Goal: Transaction & Acquisition: Obtain resource

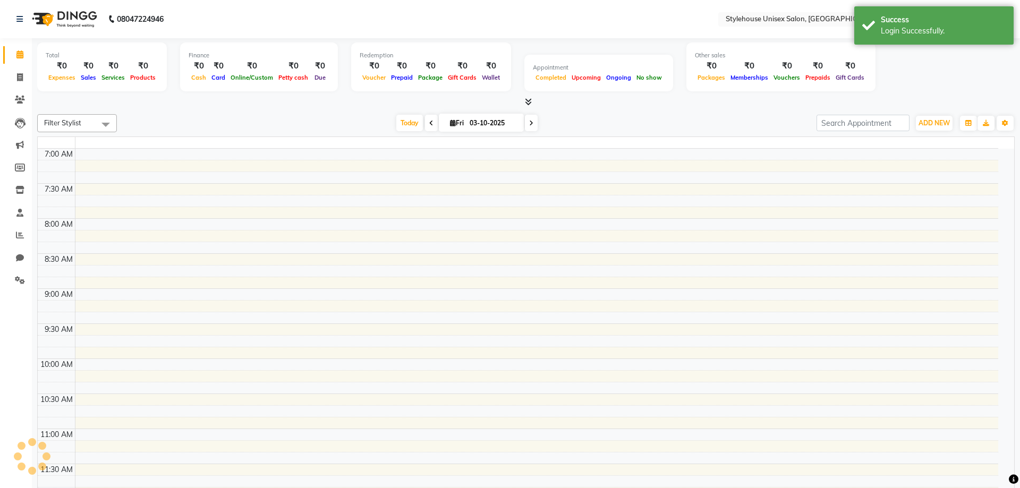
select select "en"
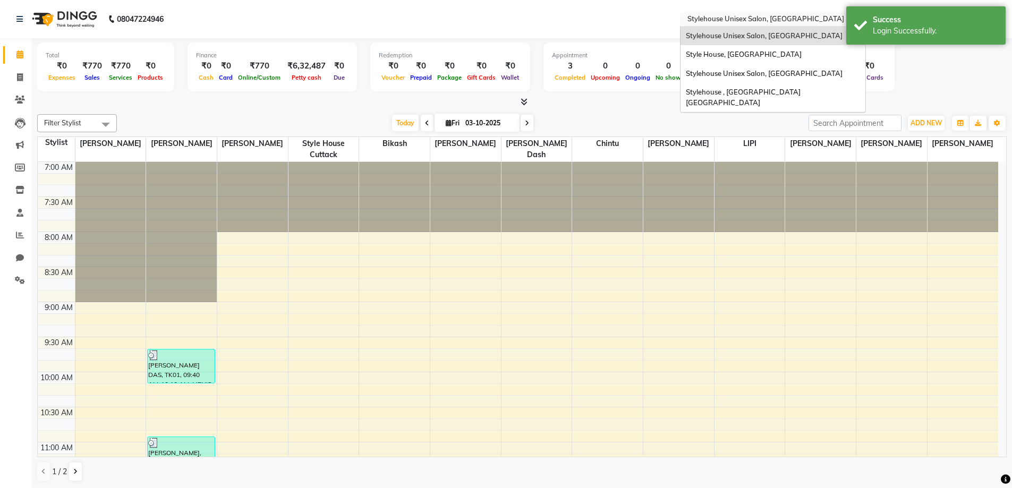
click at [725, 20] on input "text" at bounding box center [762, 20] width 154 height 11
click at [742, 93] on span "Stylehouse , [GEOGRAPHIC_DATA] [GEOGRAPHIC_DATA]" at bounding box center [744, 97] width 116 height 19
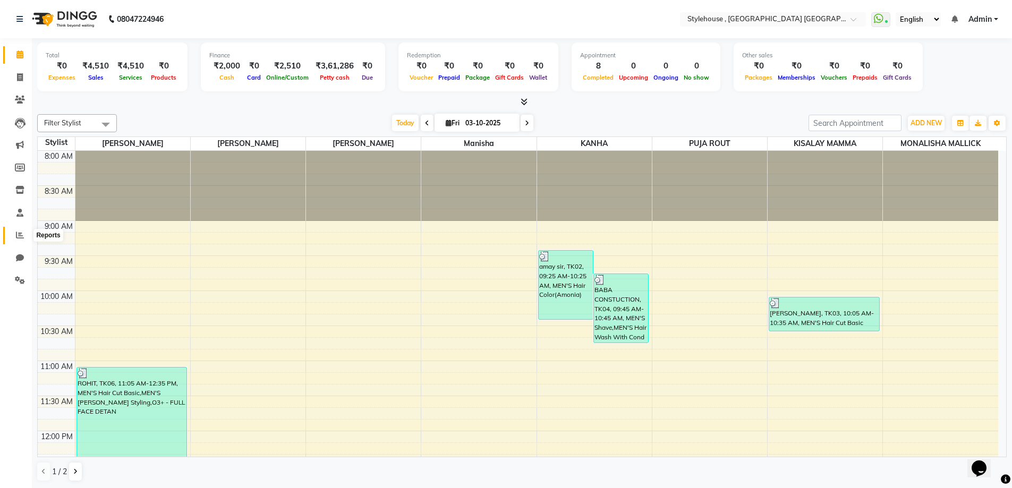
click at [19, 234] on icon at bounding box center [20, 235] width 8 height 8
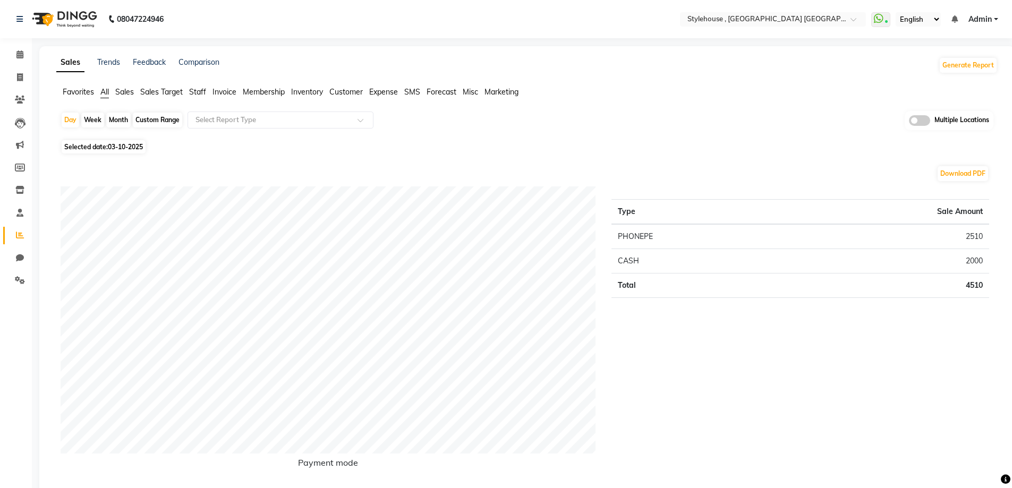
click at [221, 91] on span "Invoice" at bounding box center [224, 92] width 24 height 10
click at [225, 115] on input "text" at bounding box center [269, 120] width 153 height 11
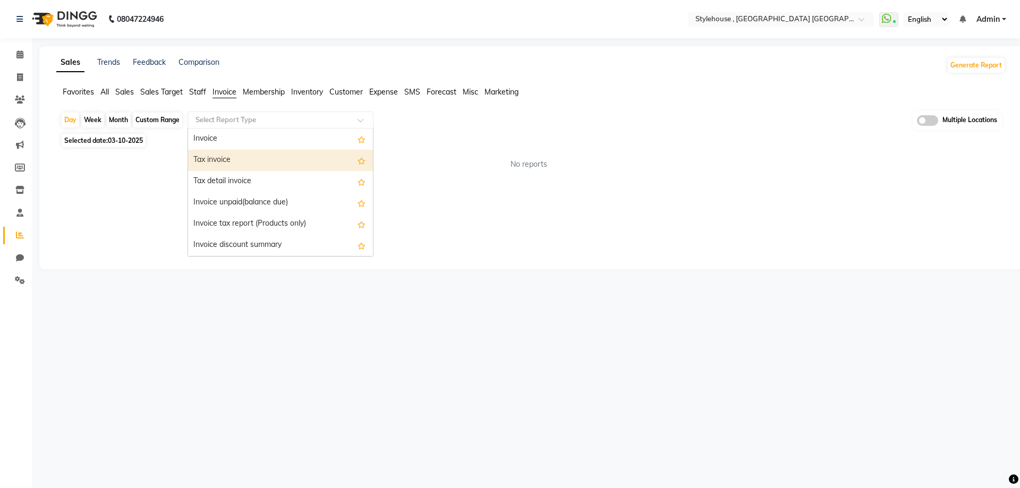
click at [234, 159] on div "Tax invoice" at bounding box center [280, 160] width 185 height 21
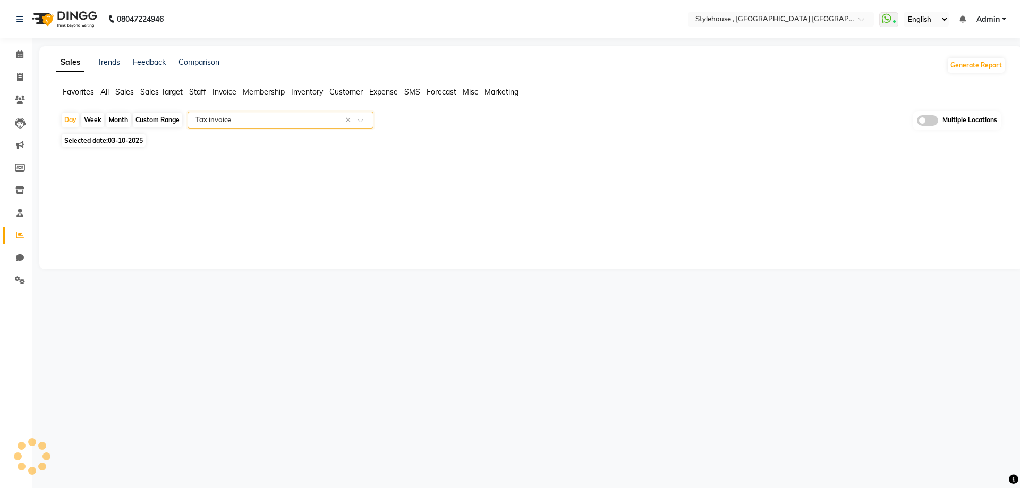
select select "full_report"
select select "csv"
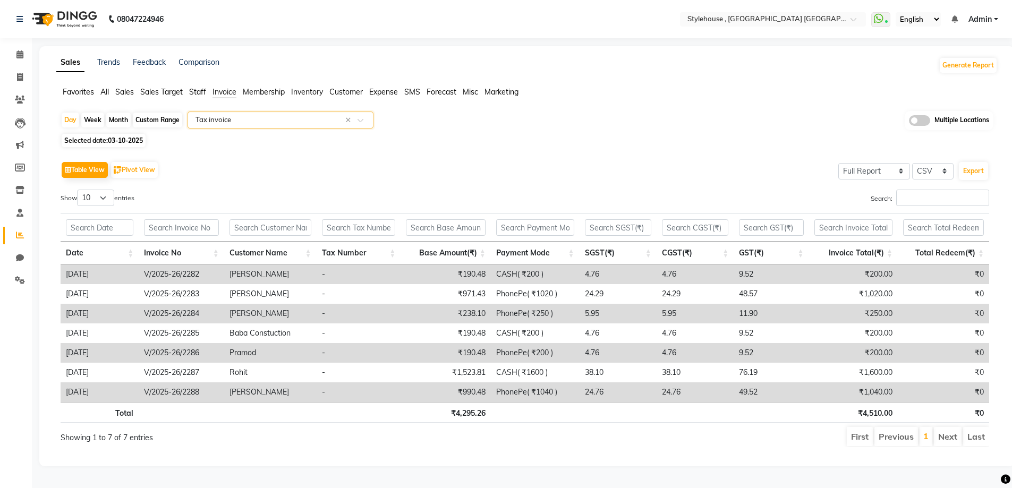
click at [147, 118] on div "Custom Range" at bounding box center [157, 120] width 49 height 15
select select "10"
select select "2025"
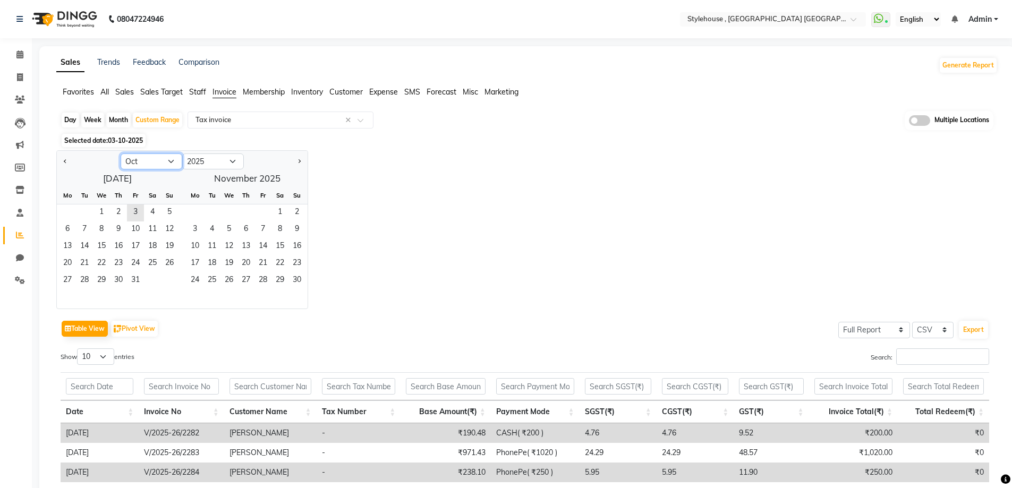
click at [143, 158] on select "Jan Feb Mar Apr May Jun [DATE] Aug Sep Oct Nov Dec" at bounding box center [152, 162] width 62 height 16
select select "9"
click at [121, 154] on select "Jan Feb Mar Apr May Jun [DATE] Aug Sep Oct Nov Dec" at bounding box center [152, 162] width 62 height 16
click at [68, 208] on span "1" at bounding box center [67, 213] width 17 height 17
click at [86, 276] on span "30" at bounding box center [84, 281] width 17 height 17
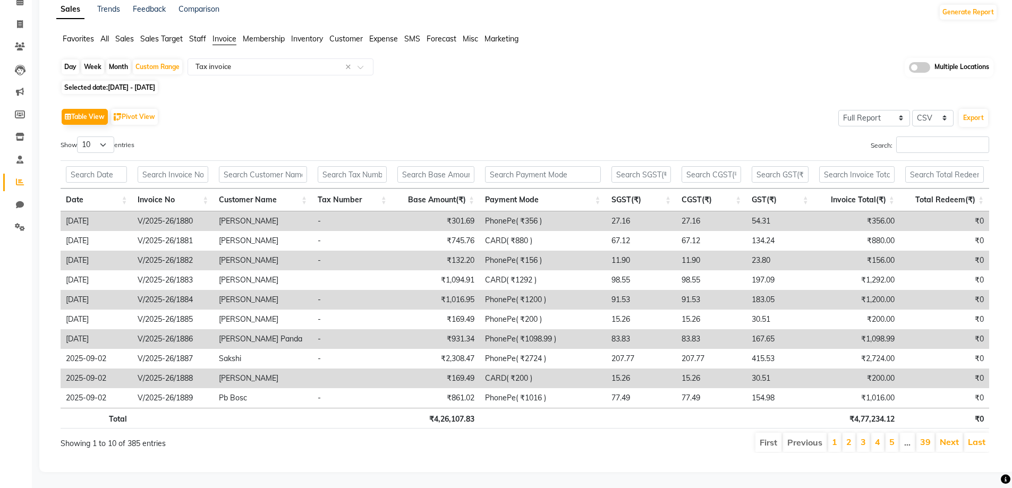
scroll to position [61, 0]
click at [977, 109] on button "Export" at bounding box center [973, 118] width 29 height 18
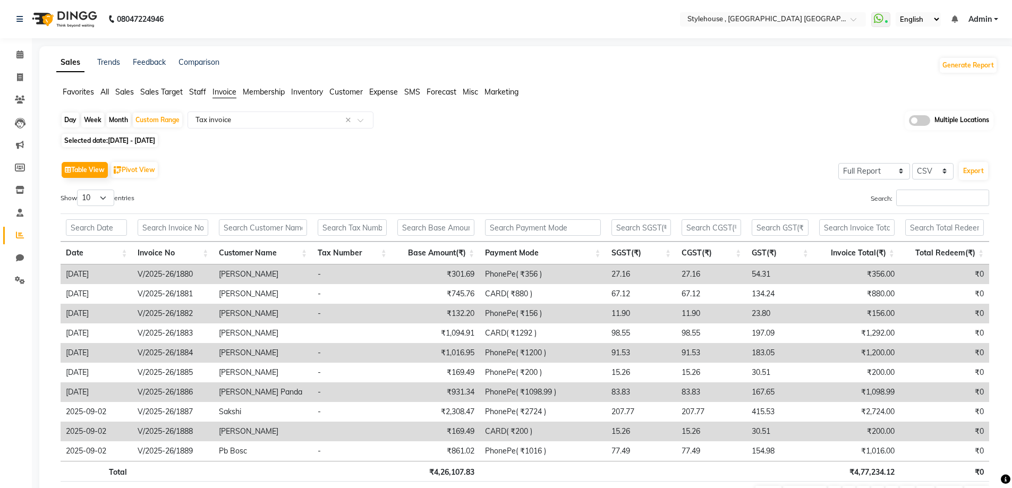
click at [102, 89] on span "All" at bounding box center [104, 92] width 8 height 10
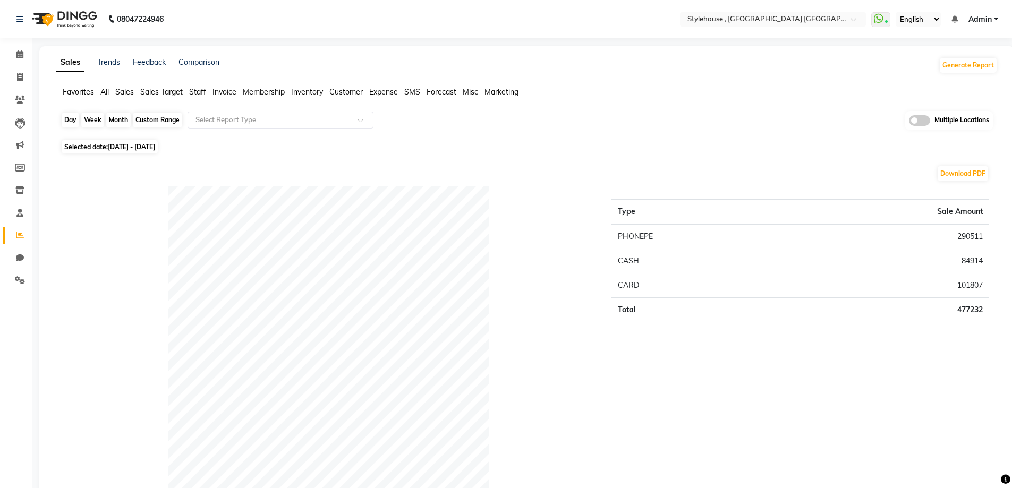
click at [150, 119] on div "Custom Range" at bounding box center [157, 120] width 49 height 15
select select "9"
select select "2025"
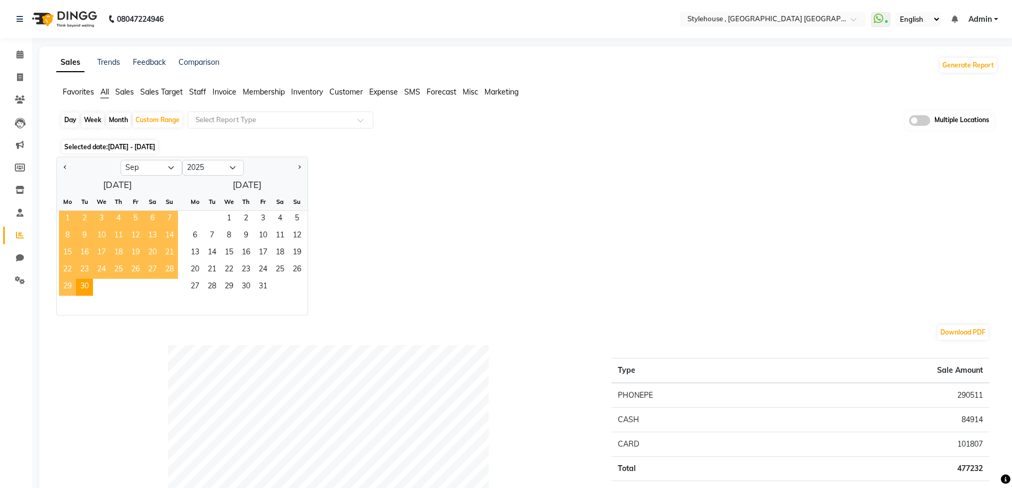
click at [67, 215] on span "1" at bounding box center [67, 219] width 17 height 17
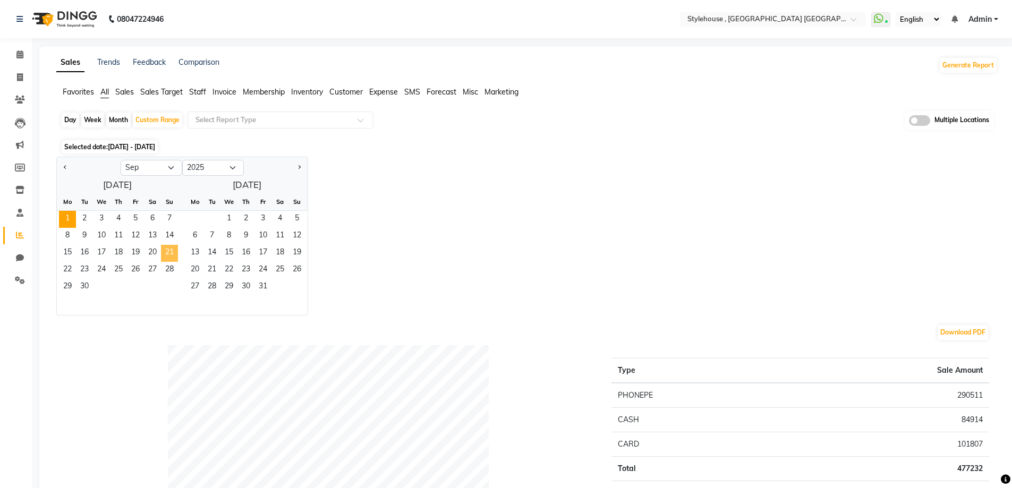
click at [171, 250] on span "21" at bounding box center [169, 253] width 17 height 17
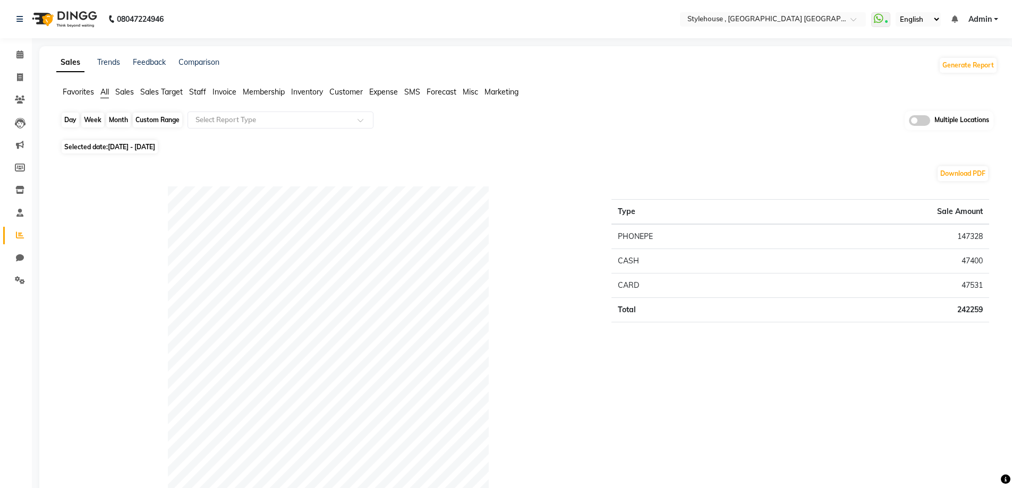
click at [153, 120] on div "Custom Range" at bounding box center [157, 120] width 49 height 15
select select "9"
select select "2025"
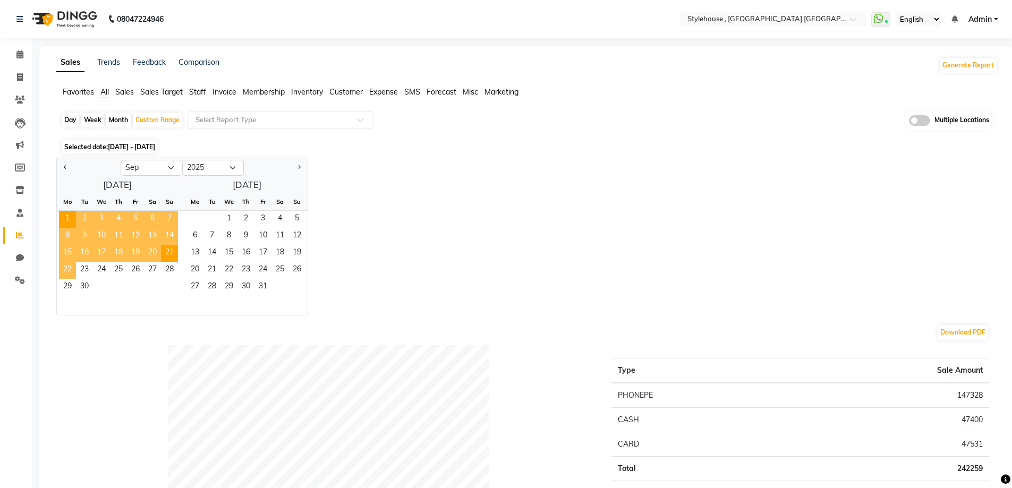
click at [66, 265] on span "22" at bounding box center [67, 270] width 17 height 17
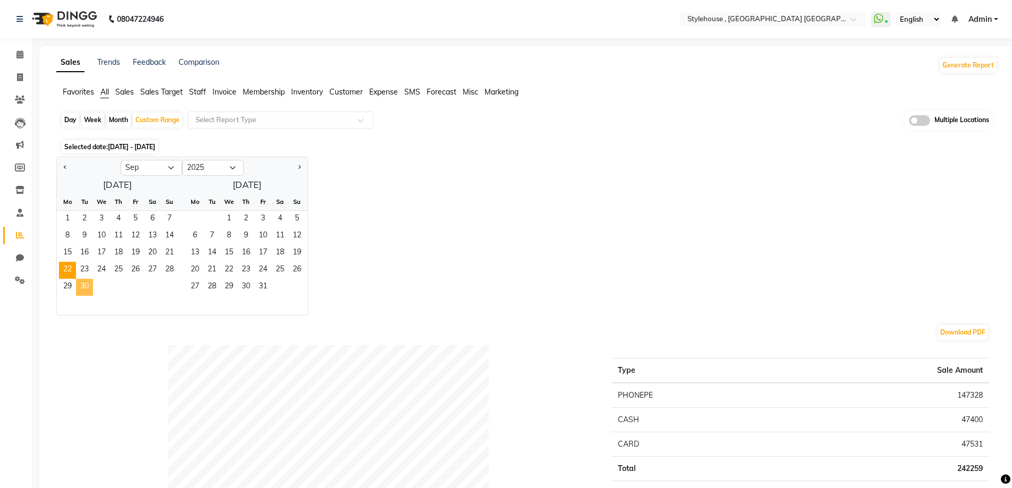
click at [84, 287] on span "30" at bounding box center [84, 287] width 17 height 17
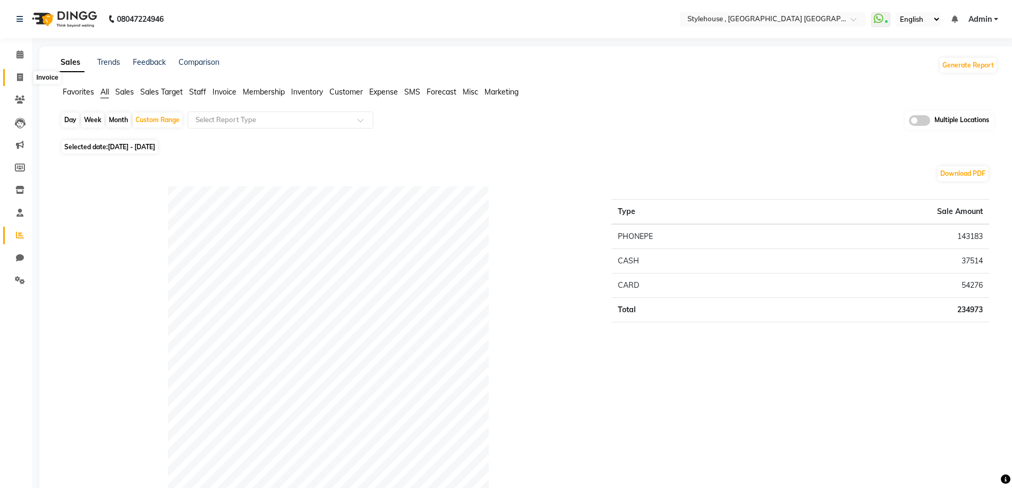
click at [16, 73] on span at bounding box center [20, 78] width 19 height 12
select select "service"
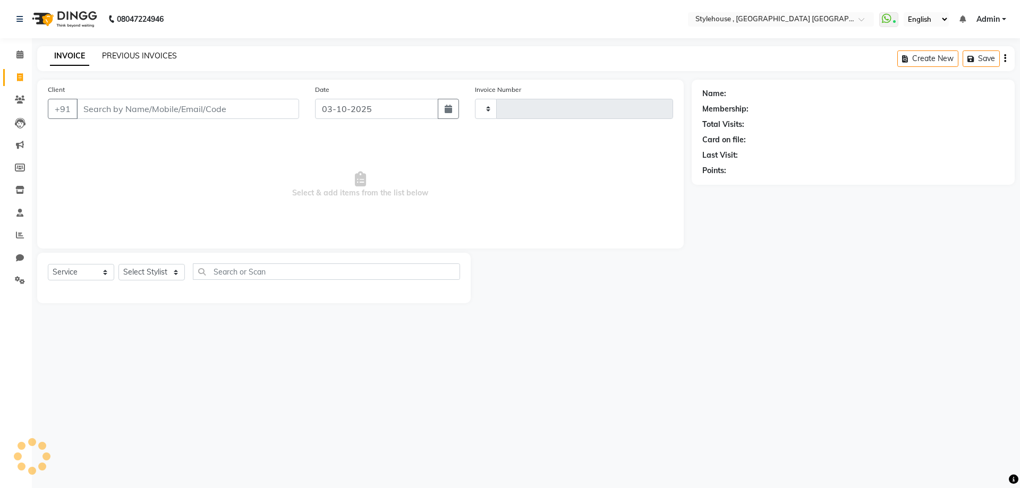
click at [154, 54] on link "PREVIOUS INVOICES" at bounding box center [139, 56] width 75 height 10
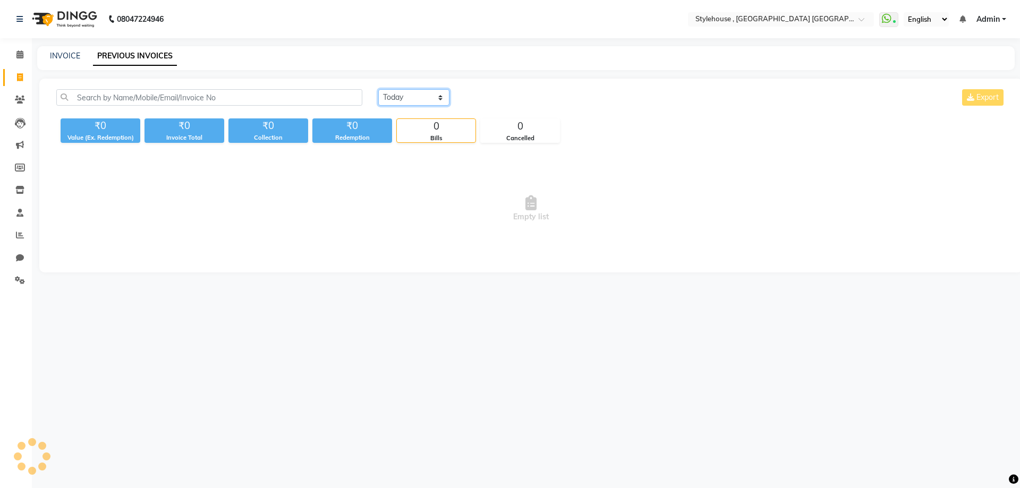
click at [414, 92] on select "[DATE] [DATE] Custom Range" at bounding box center [413, 97] width 71 height 16
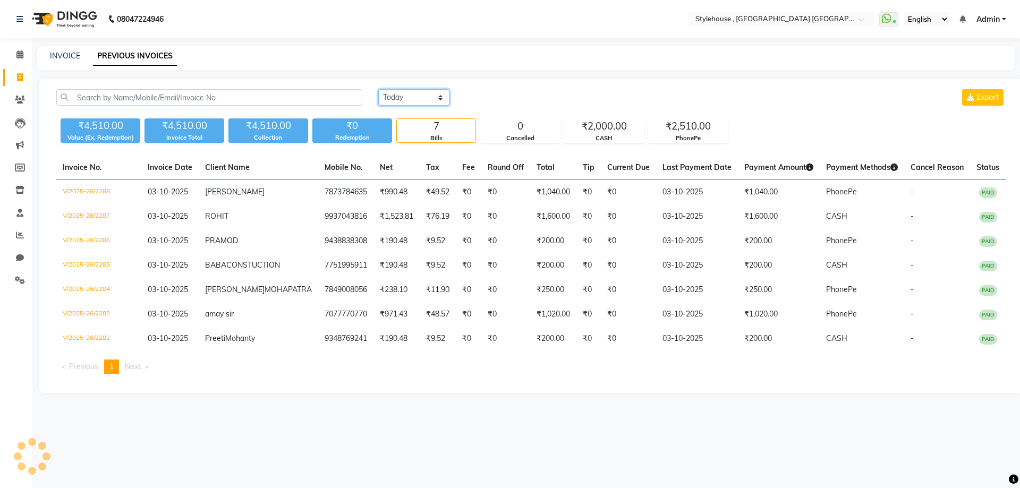
select select "range"
click at [378, 89] on select "[DATE] [DATE] Custom Range" at bounding box center [413, 97] width 71 height 16
click at [517, 99] on input "03-10-2025" at bounding box center [500, 97] width 74 height 15
select select "10"
select select "2025"
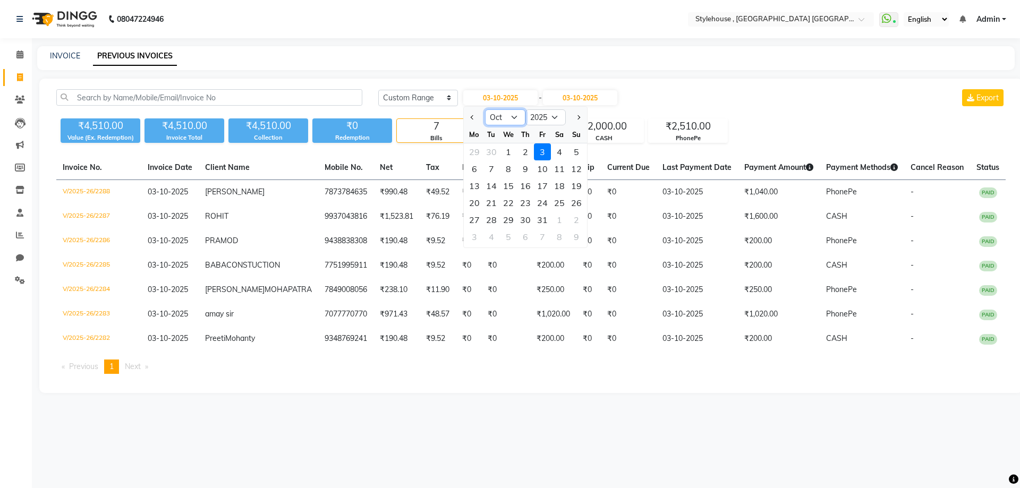
click at [509, 116] on select "Jan Feb Mar Apr May Jun [DATE] Aug Sep Oct Nov Dec" at bounding box center [505, 117] width 40 height 16
select select "9"
click at [485, 109] on select "Jan Feb Mar Apr May Jun [DATE] Aug Sep Oct Nov Dec" at bounding box center [505, 117] width 40 height 16
click at [474, 200] on div "22" at bounding box center [474, 202] width 17 height 17
type input "[DATE]"
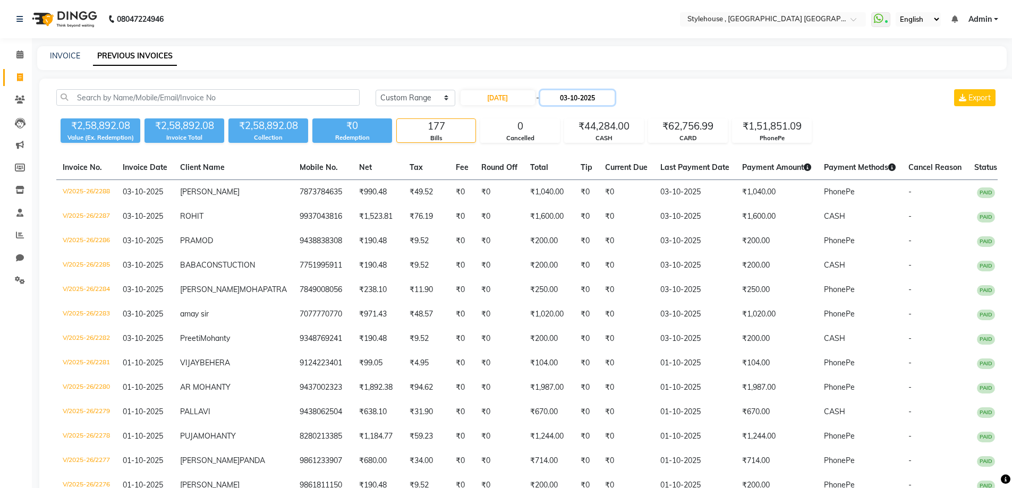
click at [598, 95] on input "03-10-2025" at bounding box center [577, 97] width 74 height 15
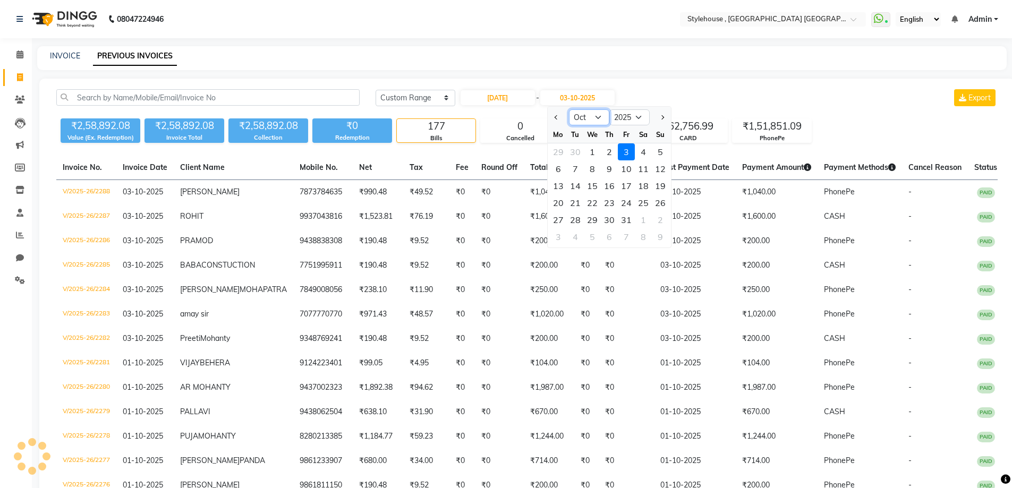
click at [591, 118] on select "Sep Oct Nov Dec" at bounding box center [589, 117] width 40 height 16
select select "9"
click at [569, 109] on select "Sep Oct Nov Dec" at bounding box center [589, 117] width 40 height 16
click at [572, 218] on div "30" at bounding box center [575, 219] width 17 height 17
type input "30-09-2025"
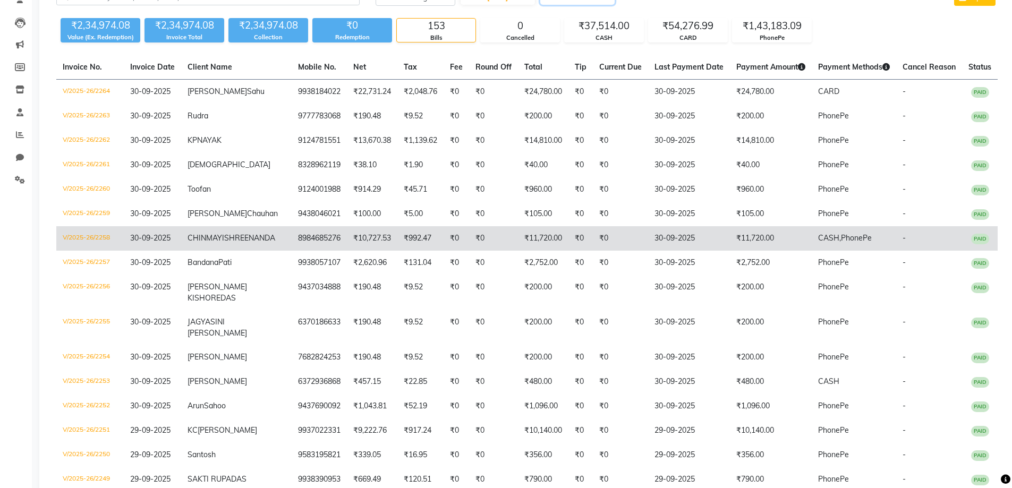
scroll to position [47, 0]
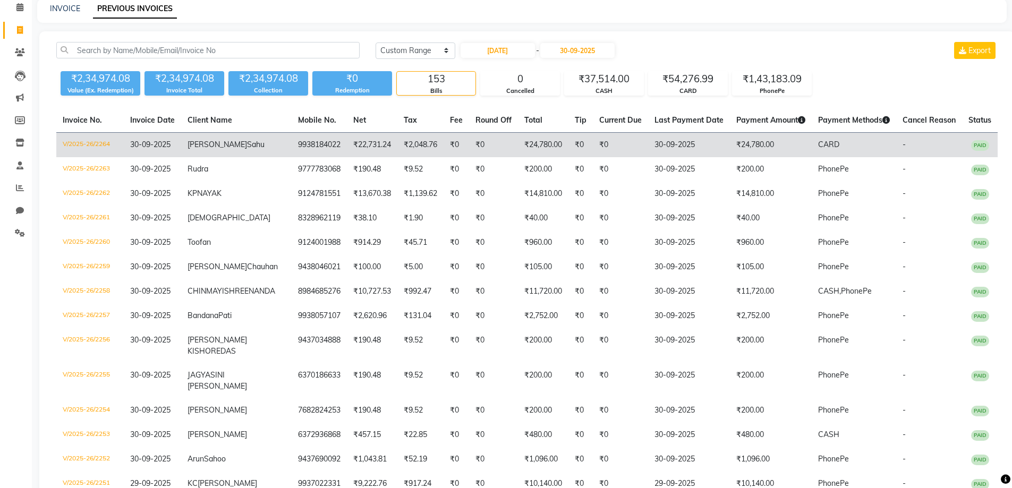
click at [760, 150] on td "₹24,780.00" at bounding box center [771, 145] width 82 height 25
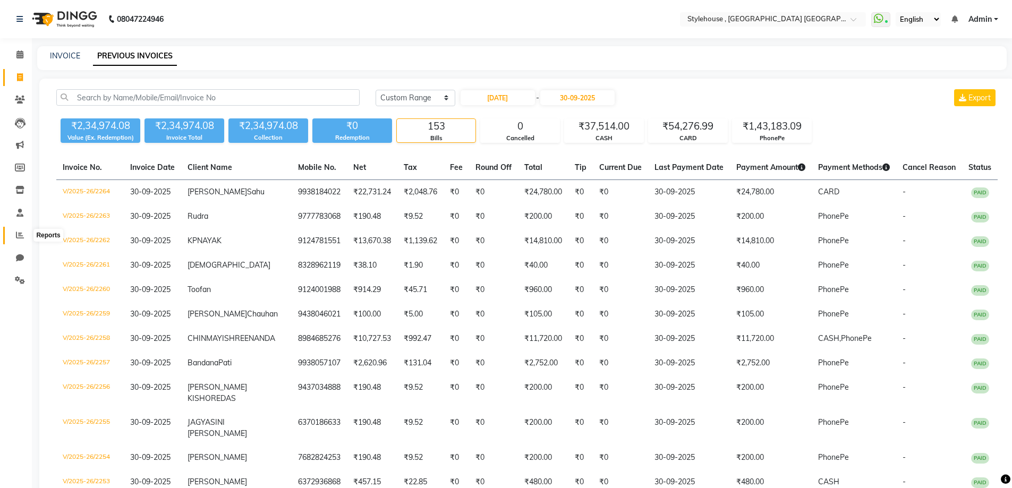
click at [21, 234] on icon at bounding box center [20, 235] width 8 height 8
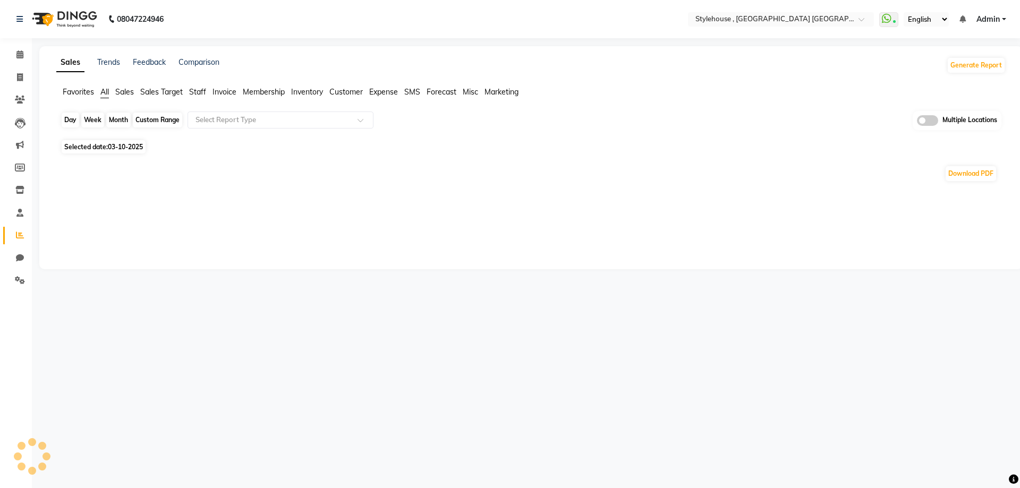
click at [68, 118] on div "Day" at bounding box center [71, 120] width 18 height 15
click at [69, 119] on div "Day" at bounding box center [71, 120] width 18 height 15
select select "10"
select select "2025"
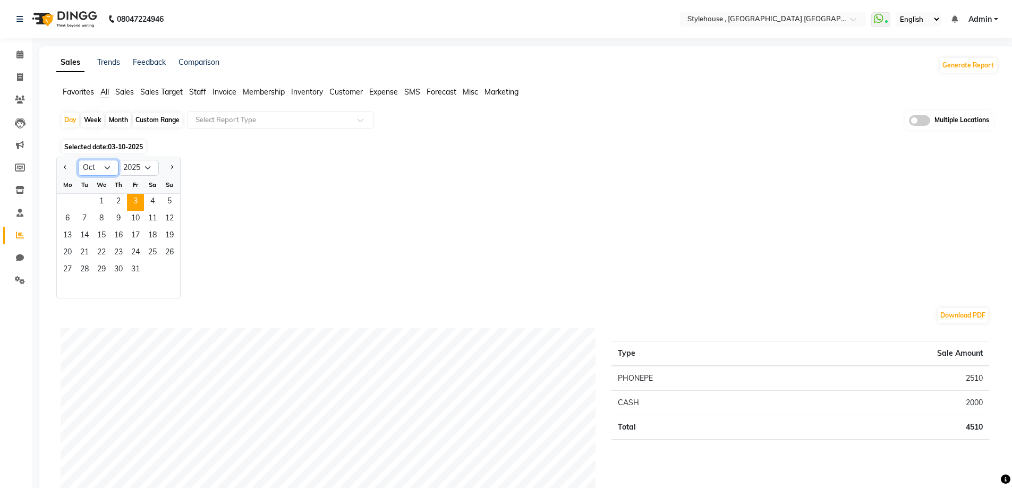
click at [96, 165] on select "Jan Feb Mar Apr May Jun [DATE] Aug Sep Oct Nov Dec" at bounding box center [98, 168] width 40 height 16
select select "9"
click at [78, 160] on select "Jan Feb Mar Apr May Jun [DATE] Aug Sep Oct Nov Dec" at bounding box center [98, 168] width 40 height 16
click at [118, 251] on span "25" at bounding box center [118, 253] width 17 height 17
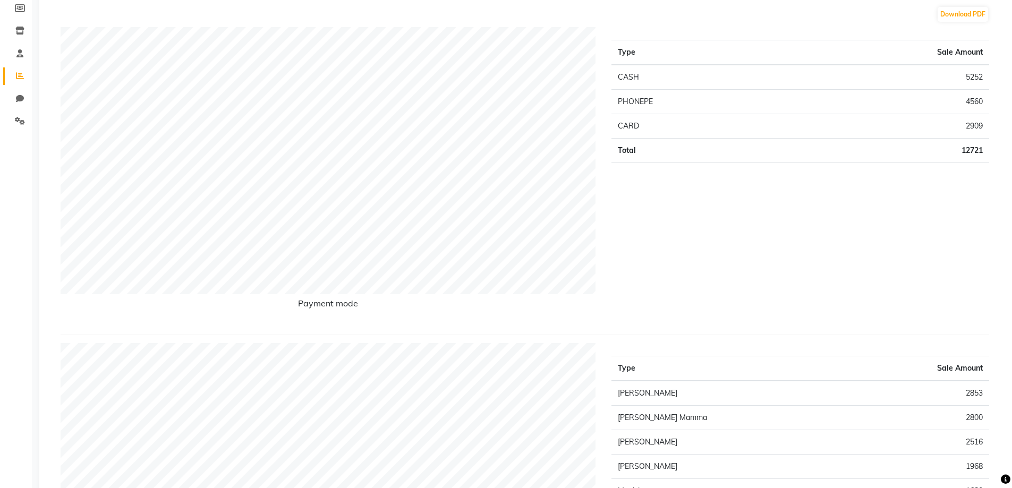
scroll to position [53, 0]
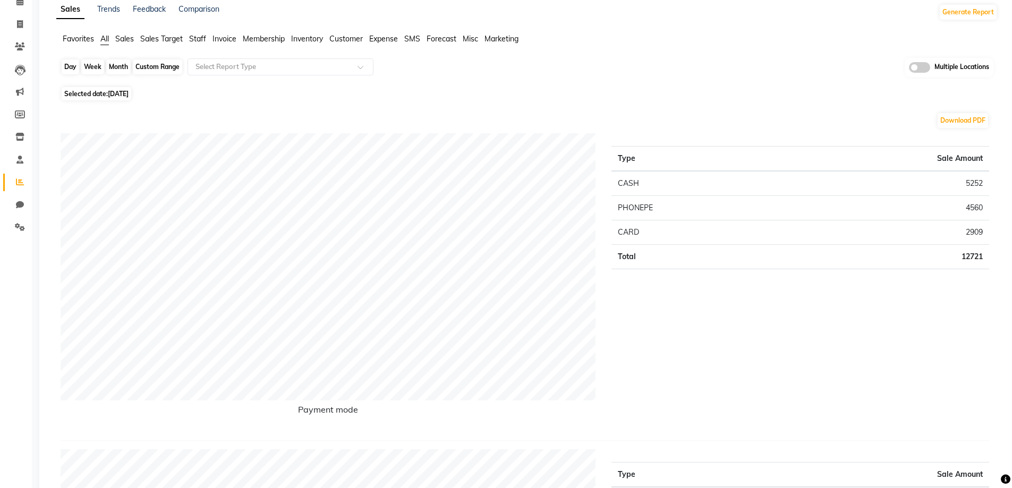
click at [69, 62] on div "Day" at bounding box center [71, 66] width 18 height 15
select select "9"
select select "2025"
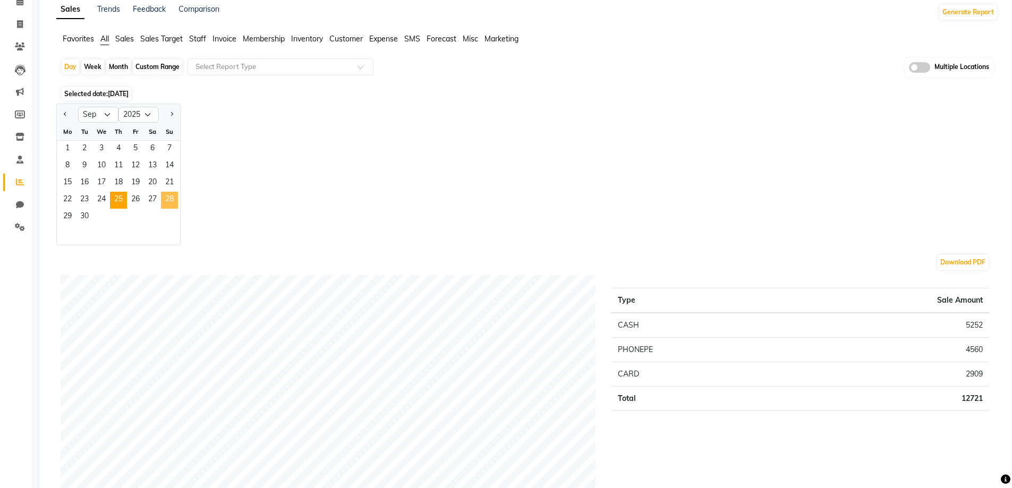
click at [166, 197] on span "28" at bounding box center [169, 200] width 17 height 17
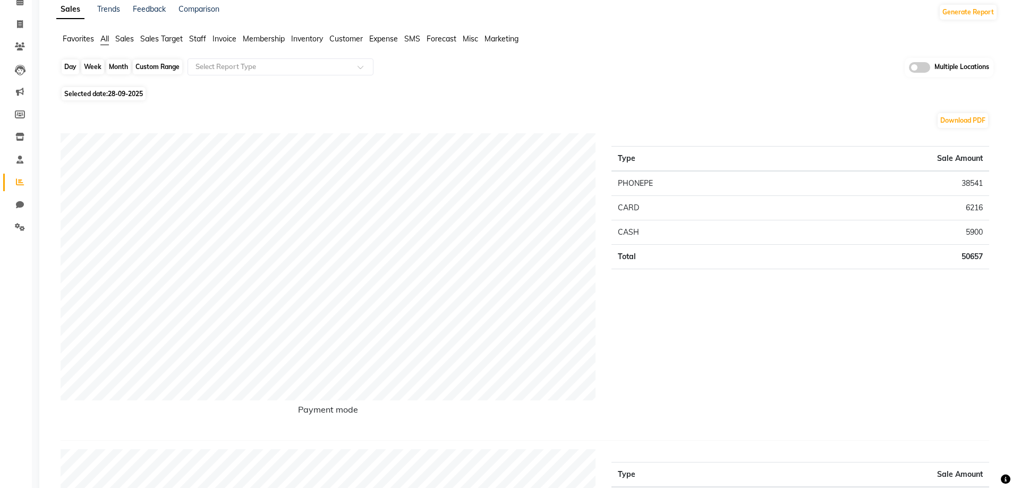
click at [69, 64] on div "Day" at bounding box center [71, 66] width 18 height 15
select select "9"
select select "2025"
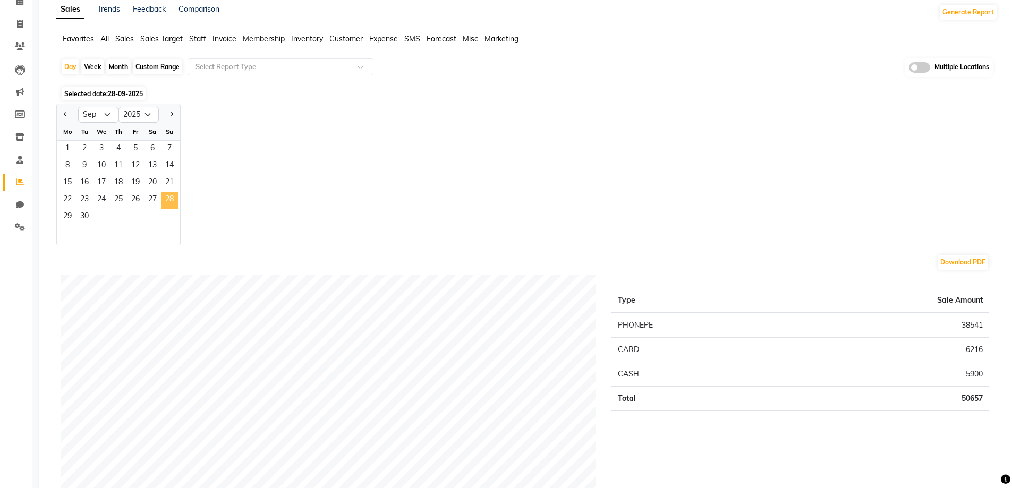
click at [168, 198] on span "28" at bounding box center [169, 200] width 17 height 17
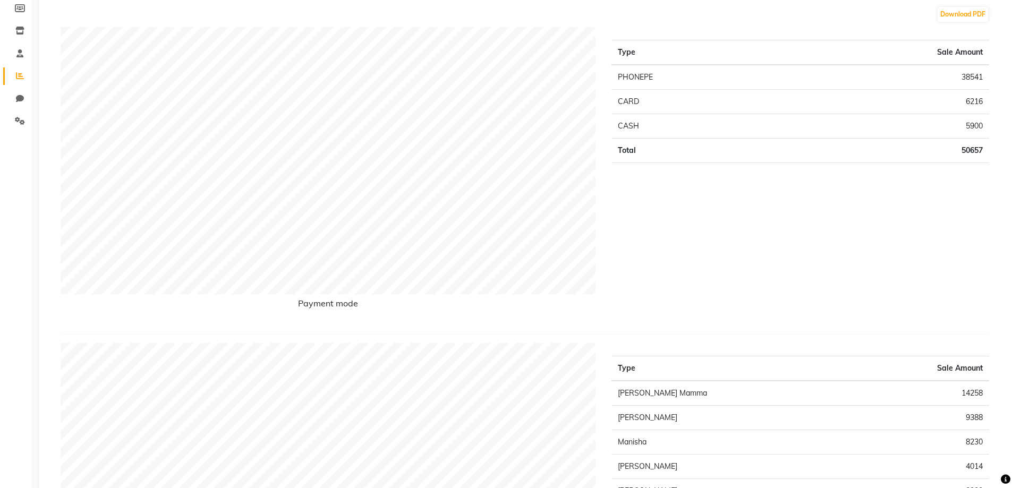
scroll to position [0, 0]
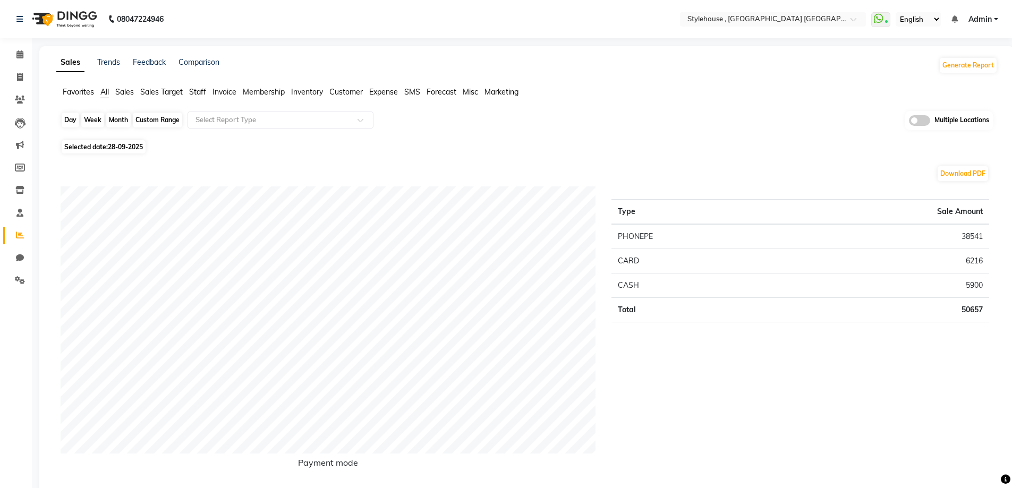
click at [73, 117] on div "Day" at bounding box center [71, 120] width 18 height 15
select select "9"
select select "2025"
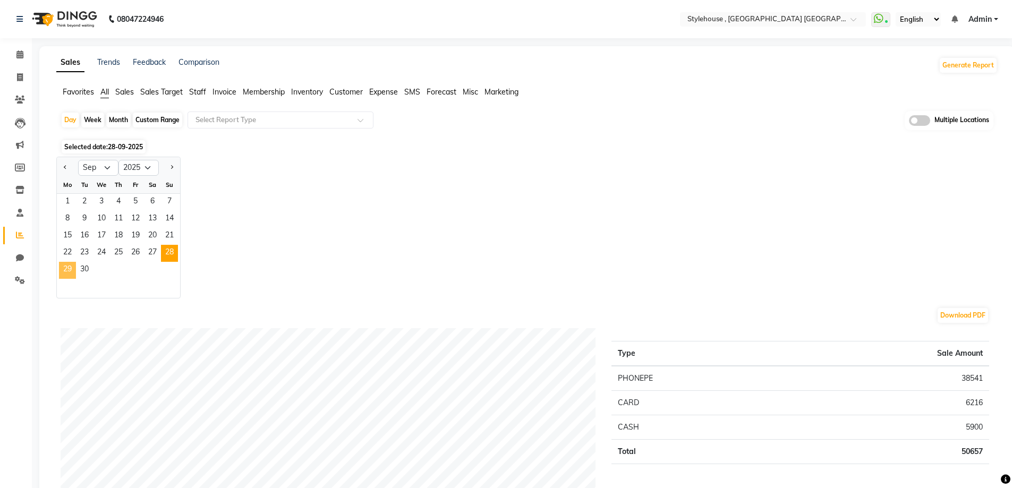
click at [67, 268] on span "29" at bounding box center [67, 270] width 17 height 17
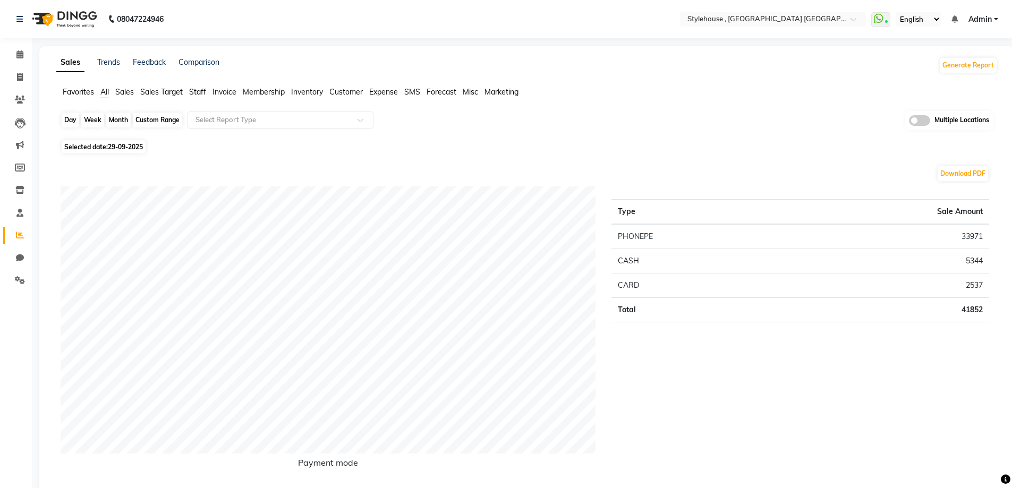
click at [66, 120] on div "Day" at bounding box center [71, 120] width 18 height 15
select select "9"
select select "2025"
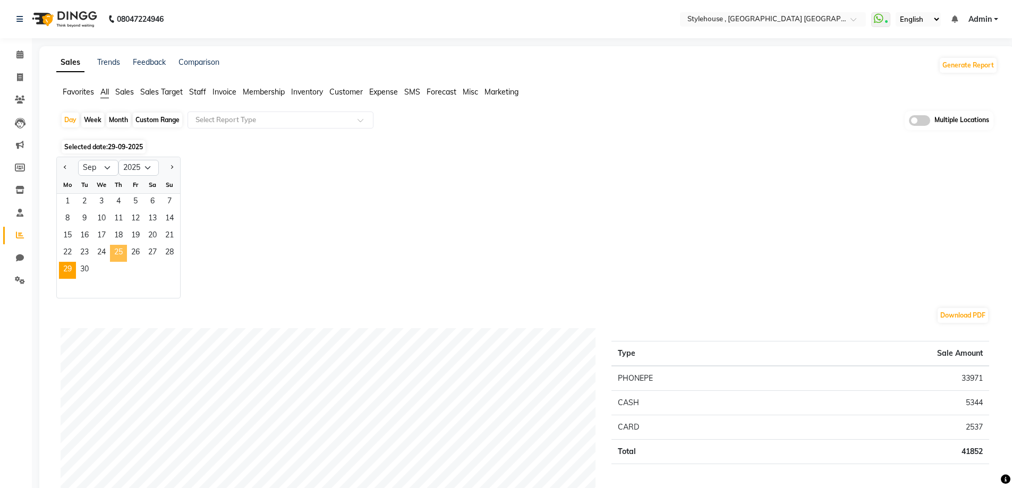
click at [117, 251] on span "25" at bounding box center [118, 253] width 17 height 17
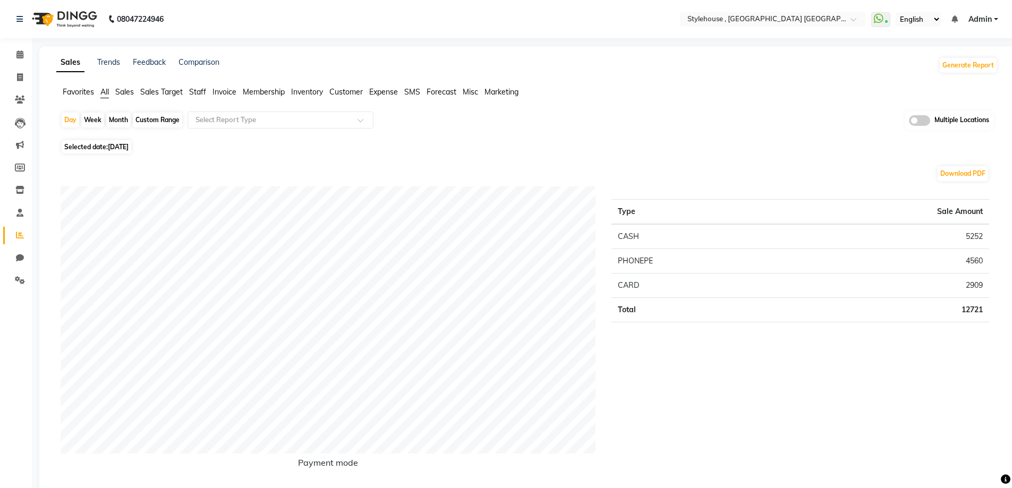
click at [154, 116] on div "Custom Range" at bounding box center [157, 120] width 49 height 15
select select "9"
select select "2025"
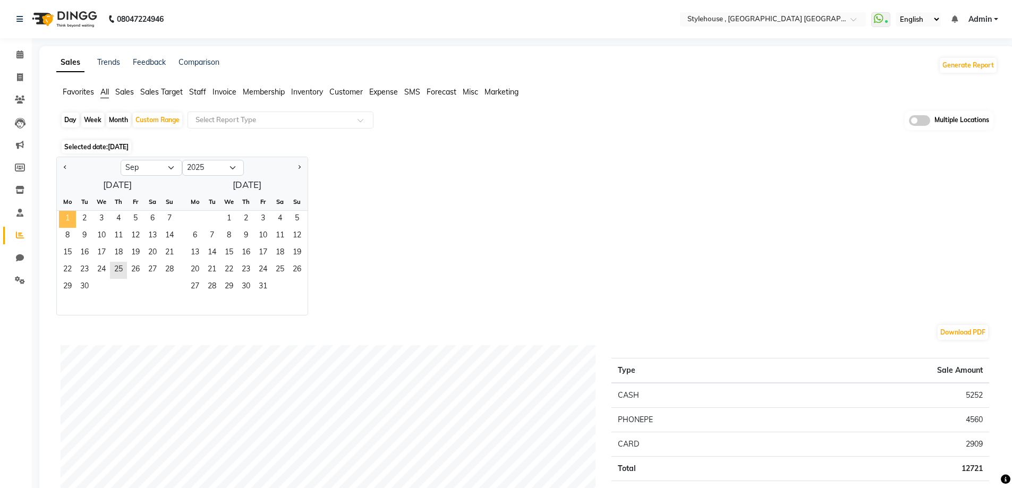
click at [66, 215] on span "1" at bounding box center [67, 219] width 17 height 17
click at [84, 285] on span "30" at bounding box center [84, 287] width 17 height 17
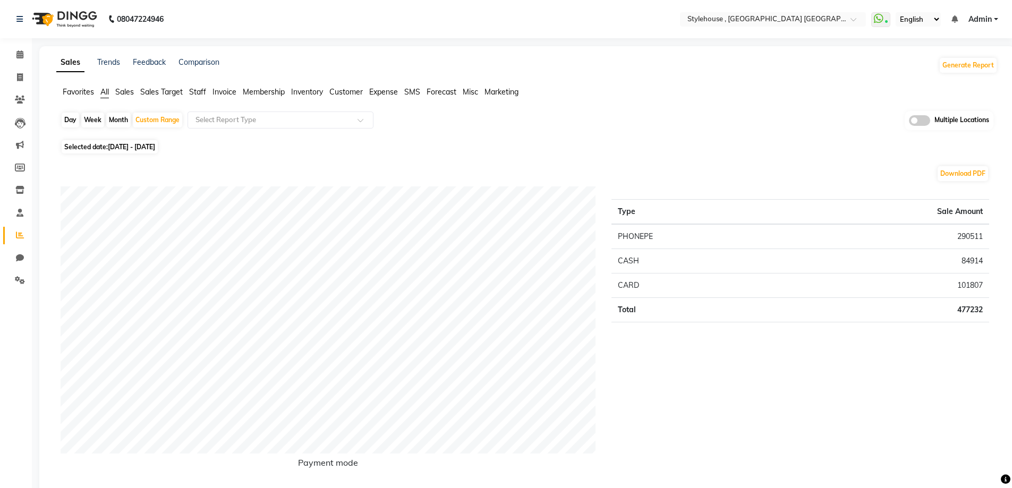
click at [64, 119] on div "Day" at bounding box center [71, 120] width 18 height 15
select select "9"
select select "2025"
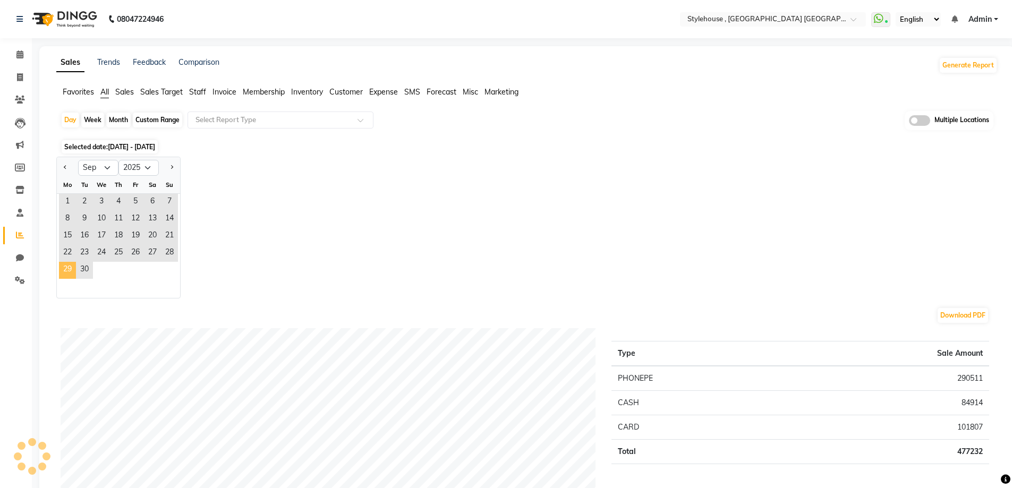
click at [66, 270] on span "29" at bounding box center [67, 270] width 17 height 17
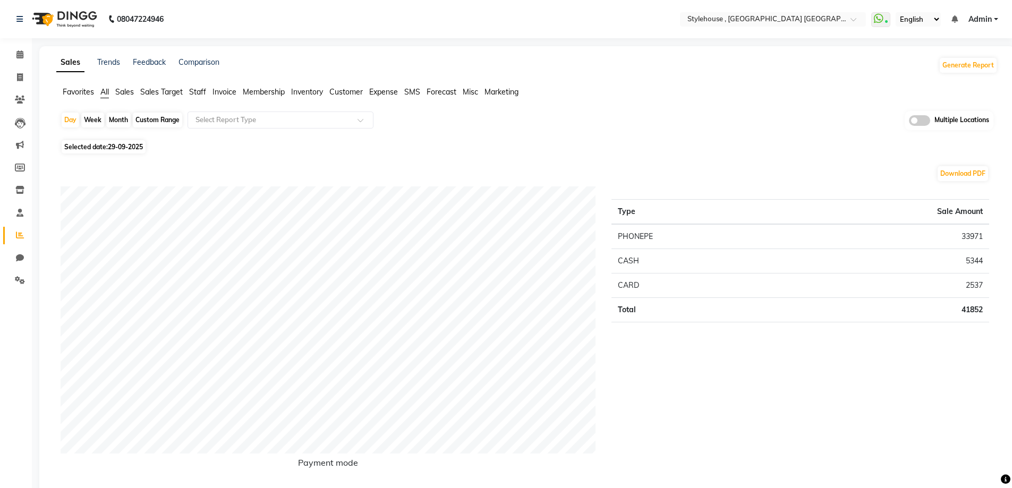
click at [115, 120] on div "Month" at bounding box center [118, 120] width 24 height 15
select select "9"
select select "2025"
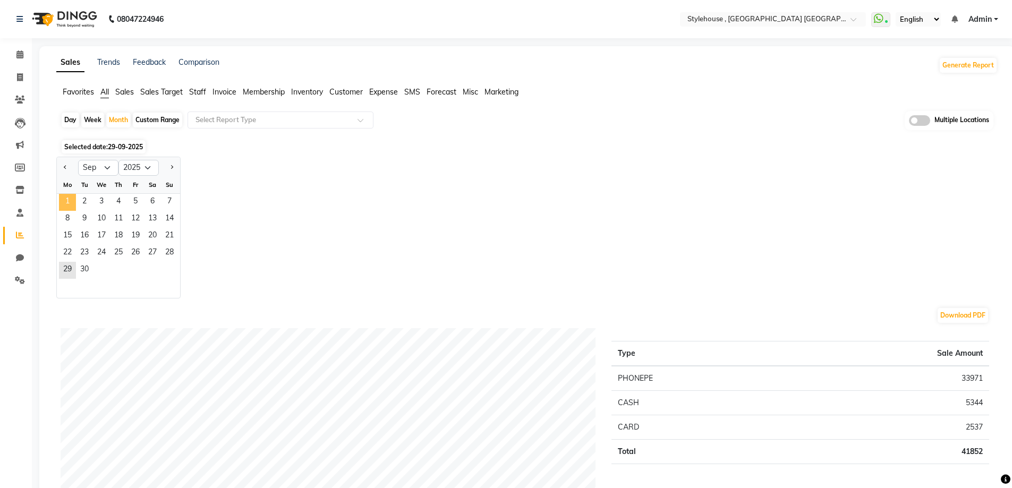
click at [65, 201] on span "1" at bounding box center [67, 202] width 17 height 17
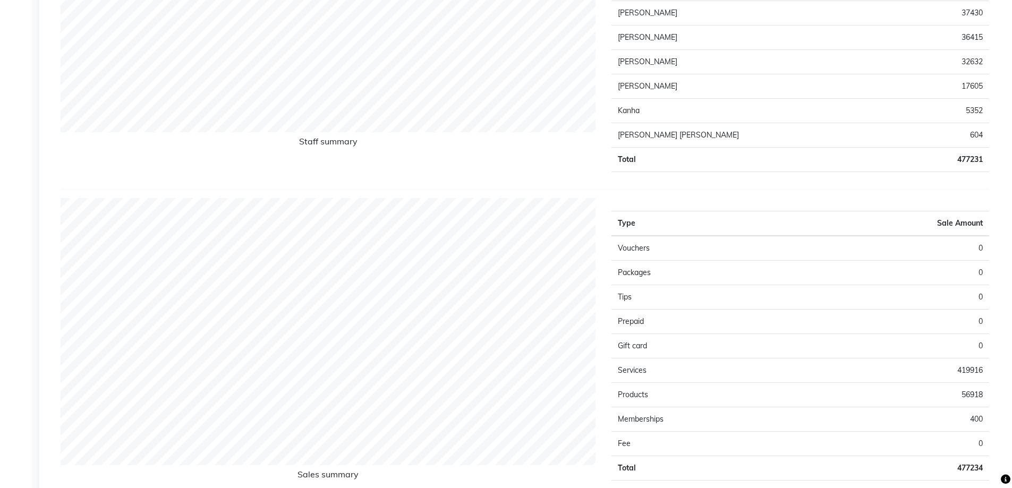
scroll to position [850, 0]
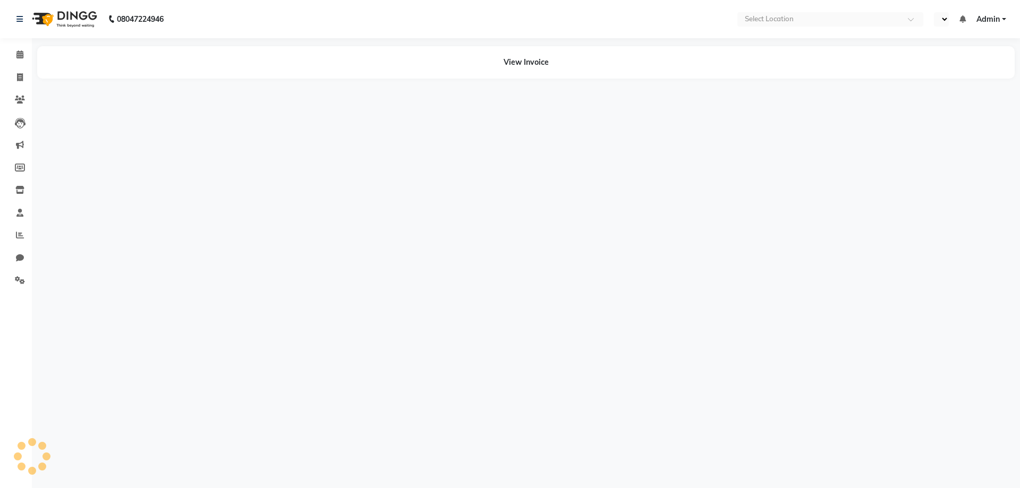
select select "en"
